Goal: Information Seeking & Learning: Learn about a topic

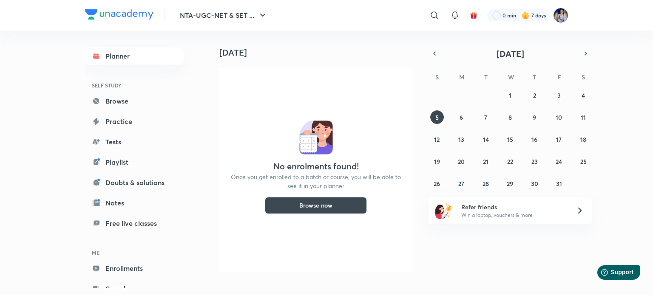
click at [559, 14] on img at bounding box center [560, 15] width 14 height 14
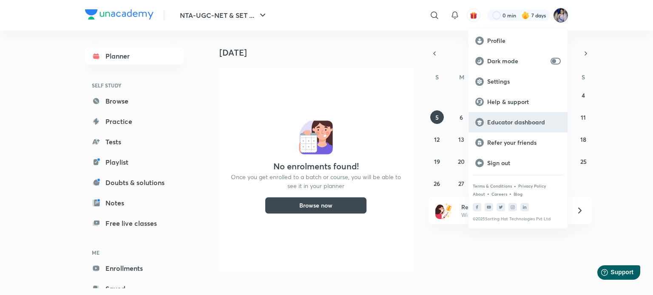
click at [533, 122] on p "Educator dashboard" at bounding box center [523, 123] width 73 height 8
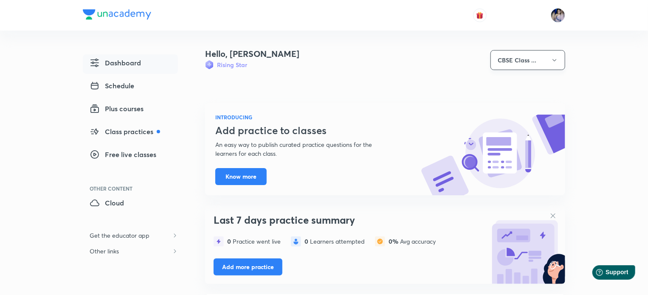
click at [529, 60] on button "CBSE Class ..." at bounding box center [528, 60] width 75 height 20
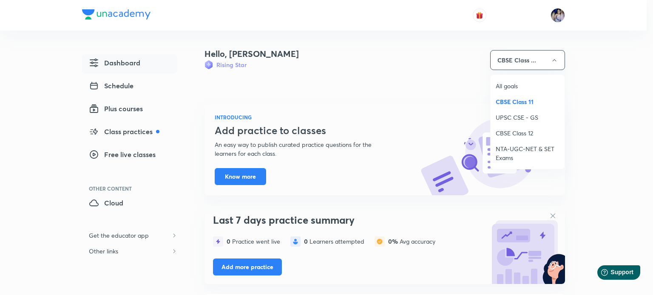
click at [510, 148] on span "NTA-UGC-NET & SET Exams" at bounding box center [527, 153] width 64 height 18
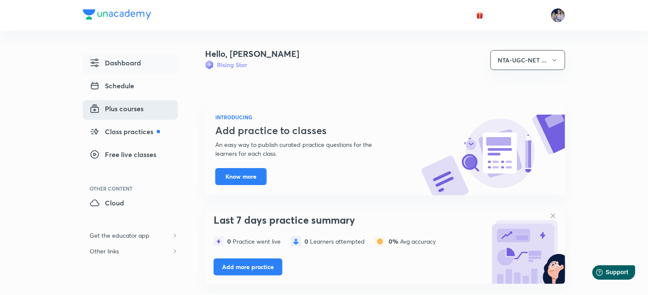
click at [125, 106] on span "Plus courses" at bounding box center [117, 109] width 54 height 10
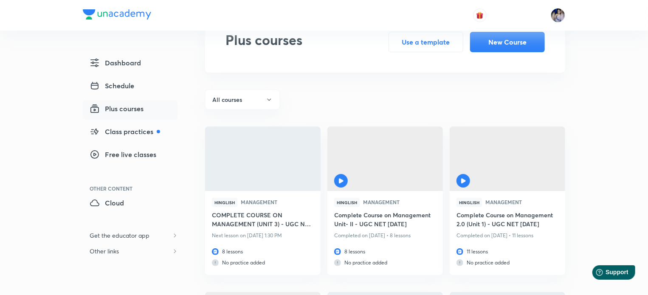
scroll to position [127, 0]
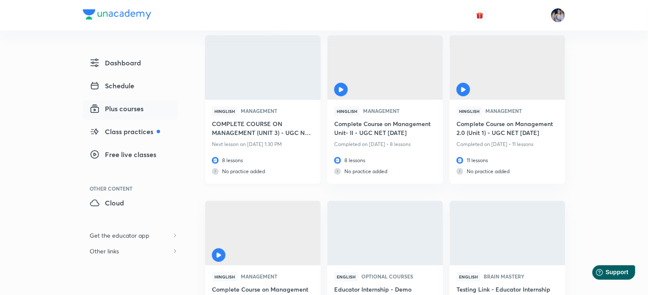
click at [274, 129] on h6 "COMPLETE COURSE ON MANAGEMENT (UNIT 3) - UGC NET [DATE]" at bounding box center [263, 129] width 102 height 20
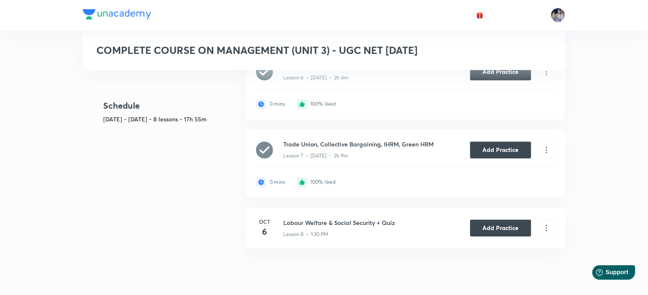
scroll to position [806, 0]
